Goal: Navigation & Orientation: Find specific page/section

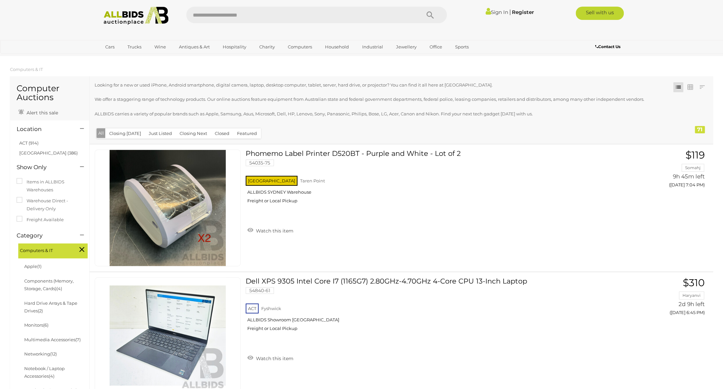
click at [82, 250] on icon at bounding box center [81, 249] width 5 height 9
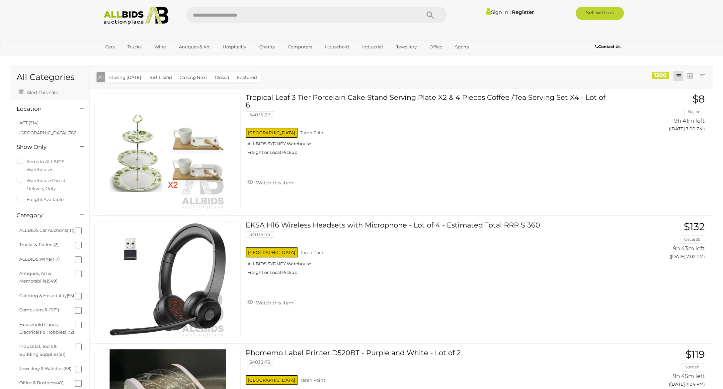
click at [34, 132] on link "[GEOGRAPHIC_DATA] (386)" at bounding box center [48, 132] width 58 height 5
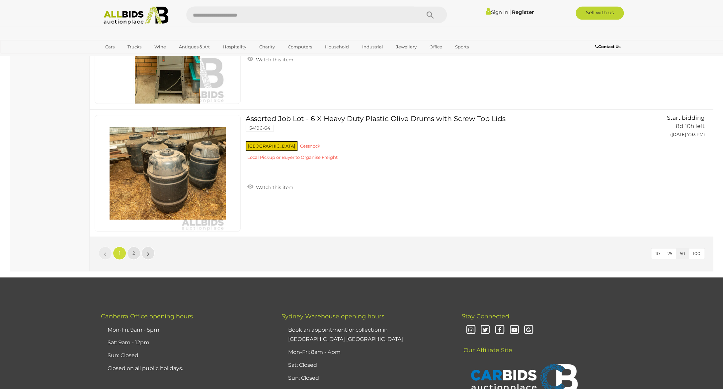
scroll to position [6245, 0]
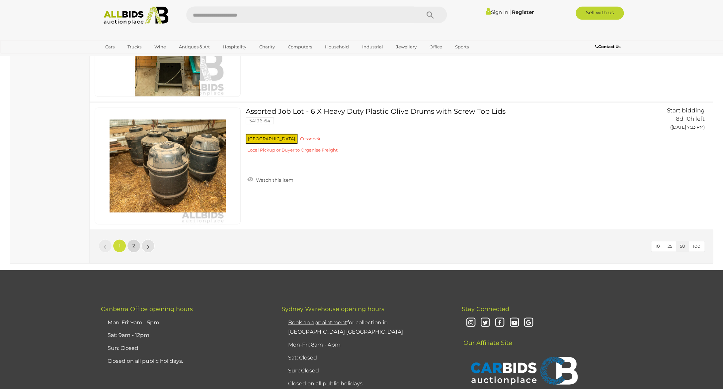
click at [132, 247] on link "2" at bounding box center [133, 246] width 13 height 13
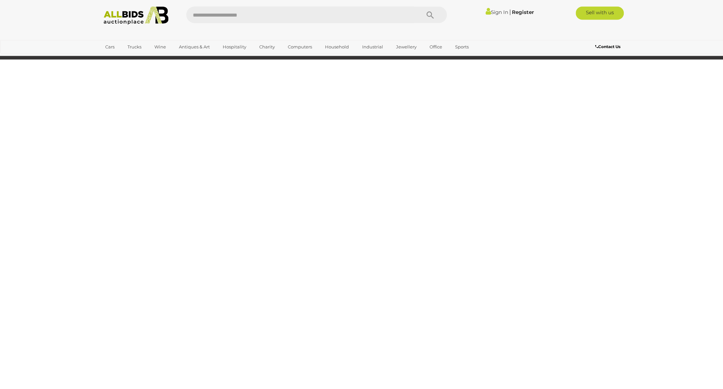
scroll to position [21, 0]
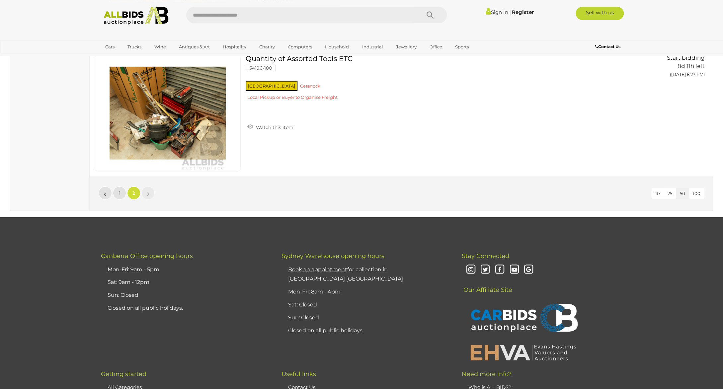
scroll to position [4014, 0]
